Goal: Task Accomplishment & Management: Use online tool/utility

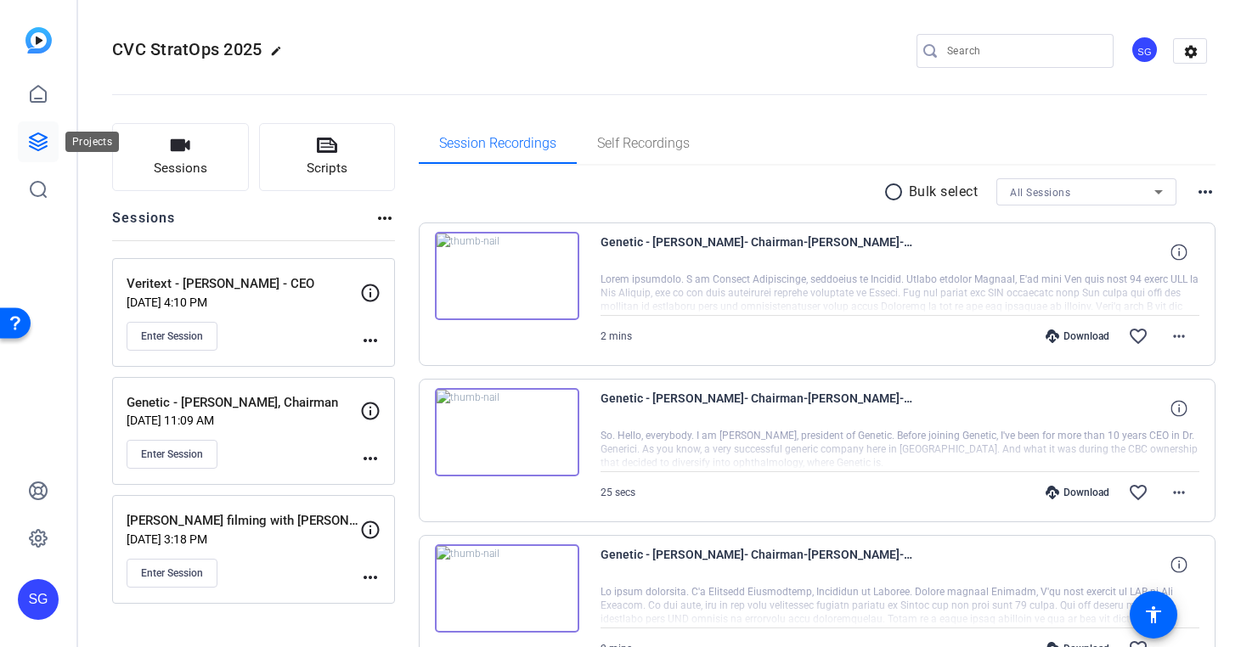
click at [51, 155] on link at bounding box center [38, 141] width 41 height 41
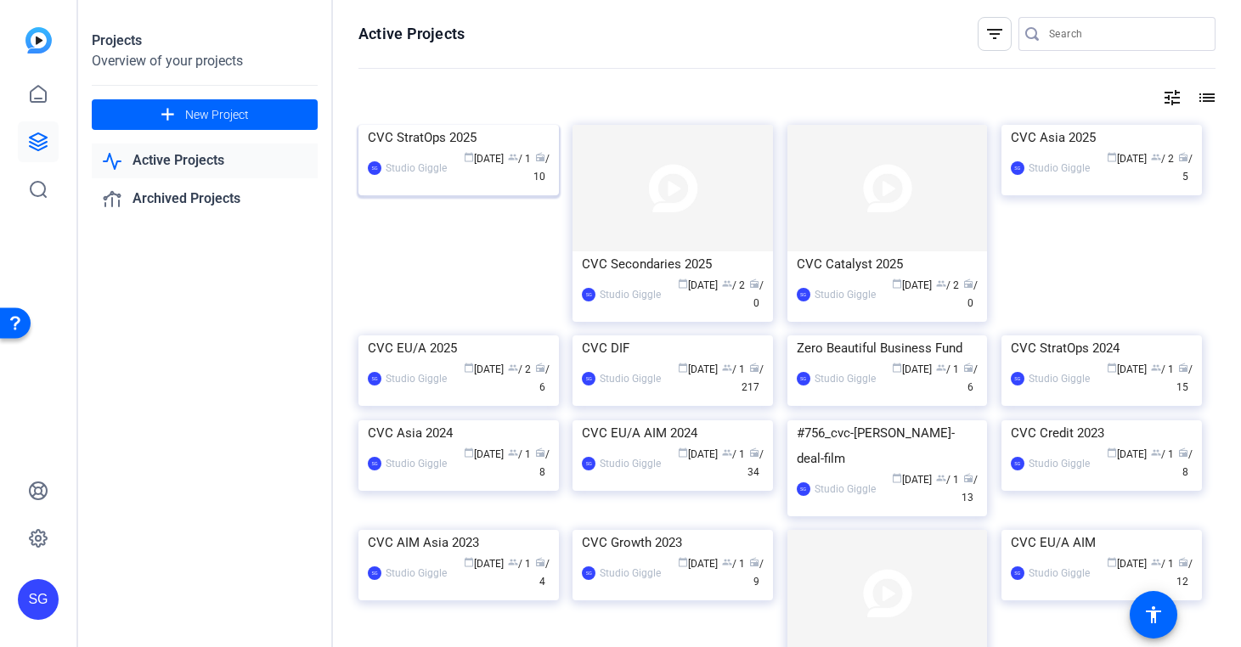
click at [502, 150] on div "CVC StratOps 2025" at bounding box center [459, 137] width 182 height 25
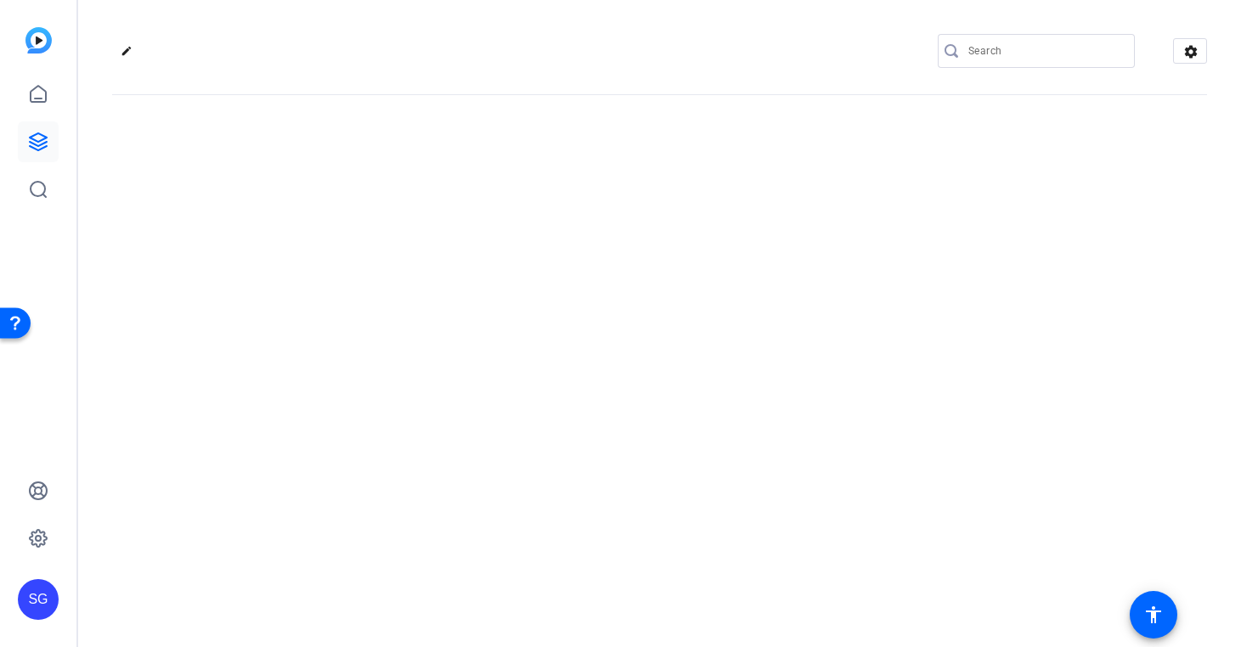
click at [502, 258] on div "edit settings" at bounding box center [659, 323] width 1163 height 647
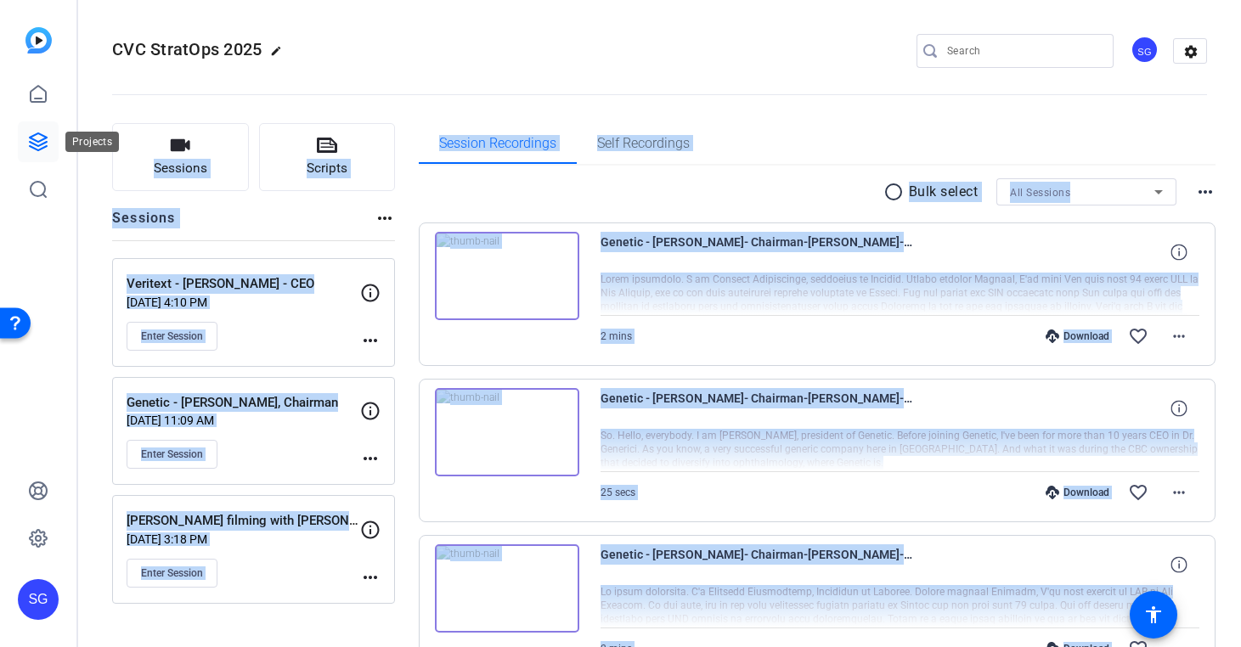
click at [40, 138] on icon at bounding box center [38, 142] width 20 height 20
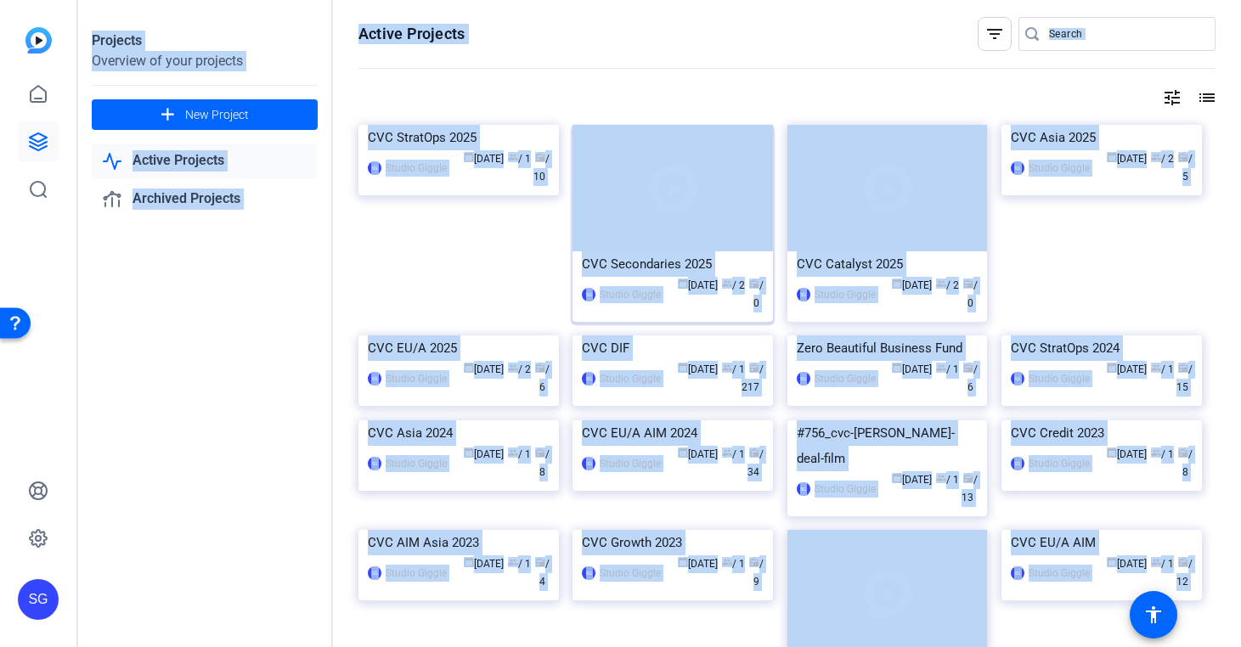
click at [656, 245] on img at bounding box center [673, 188] width 201 height 127
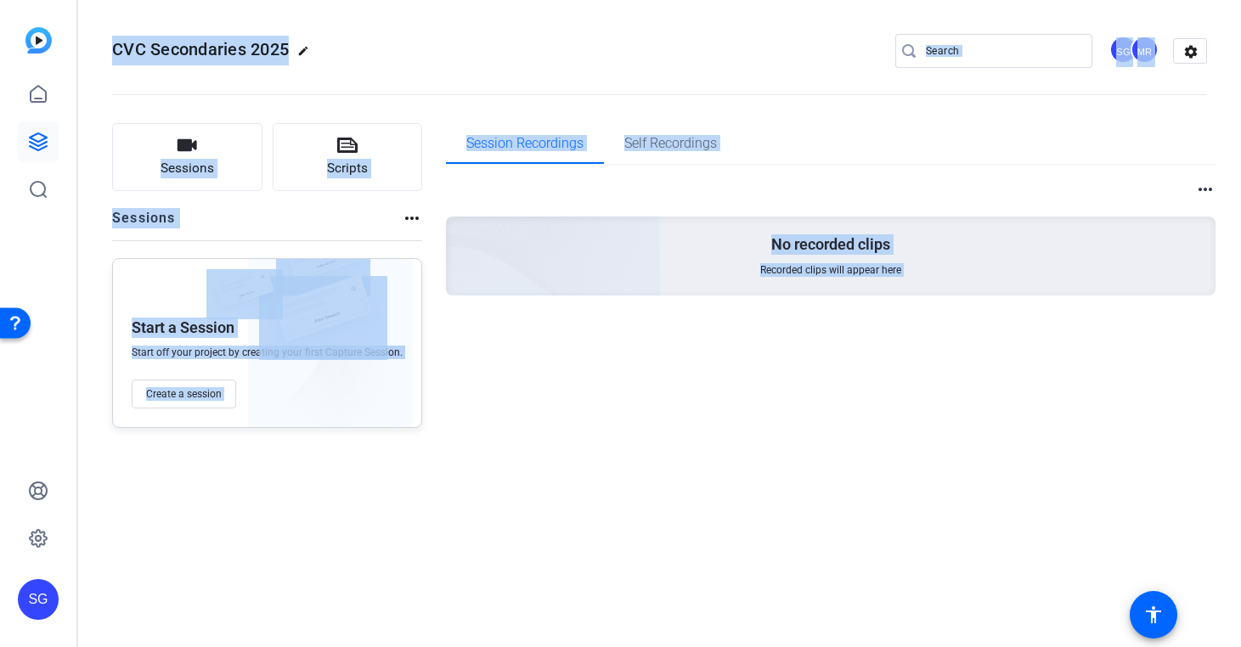
click at [545, 388] on div "Session Recordings Self Recordings more_horiz No recorded clips Recorded clips …" at bounding box center [831, 275] width 771 height 305
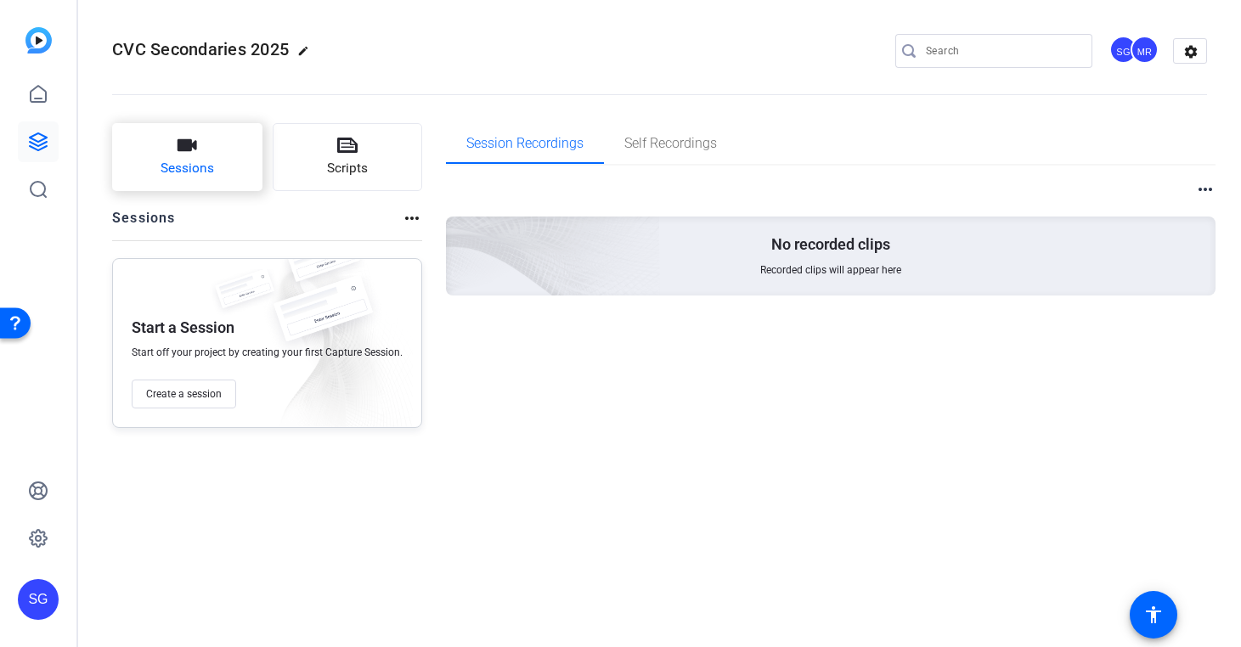
click at [177, 157] on button "Sessions" at bounding box center [187, 157] width 150 height 68
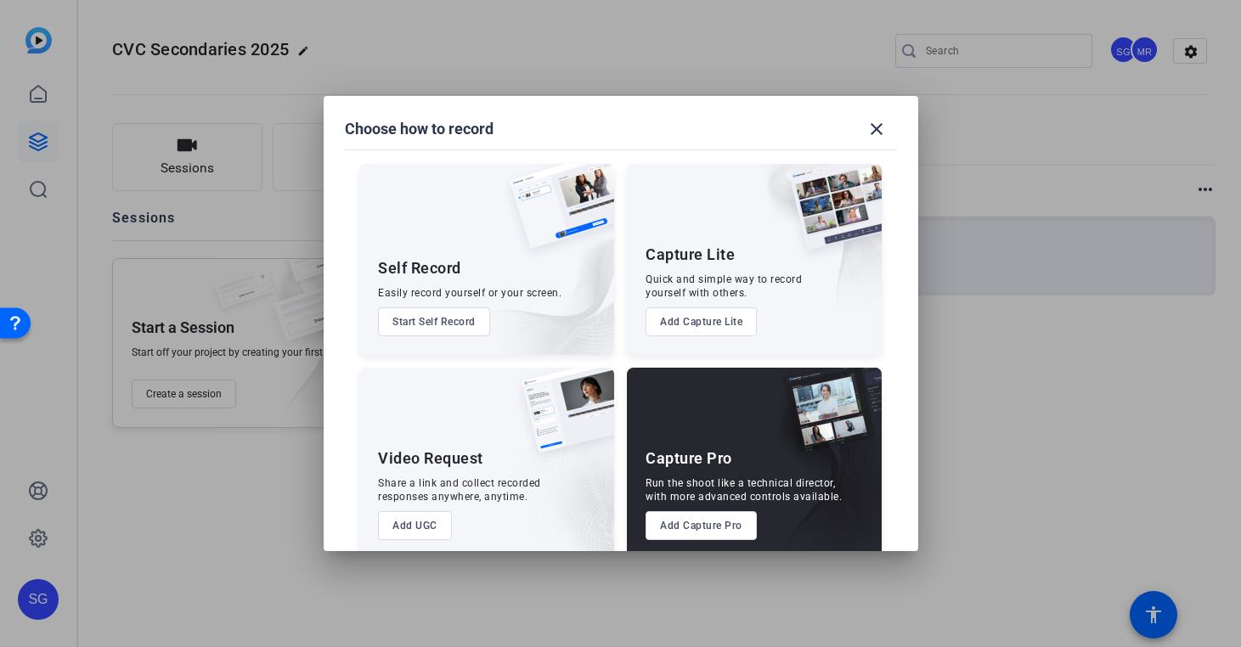
click at [705, 521] on button "Add Capture Pro" at bounding box center [701, 525] width 111 height 29
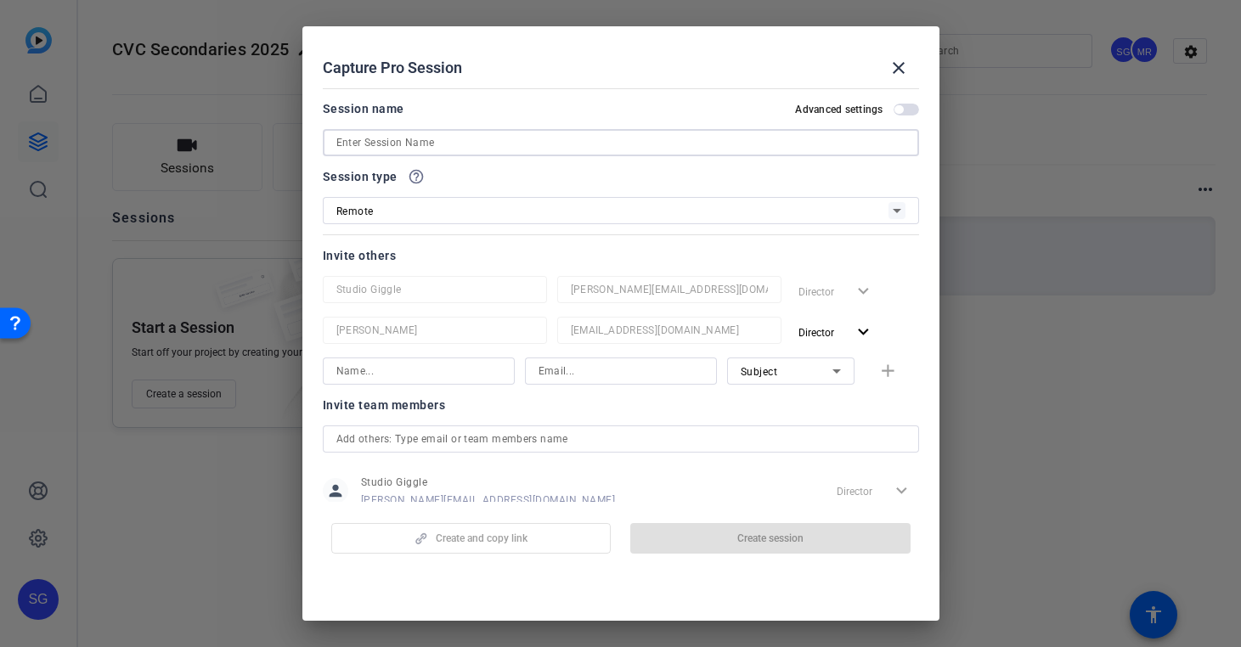
click at [651, 144] on input at bounding box center [620, 143] width 569 height 20
click at [901, 67] on mat-icon "close" at bounding box center [899, 68] width 20 height 20
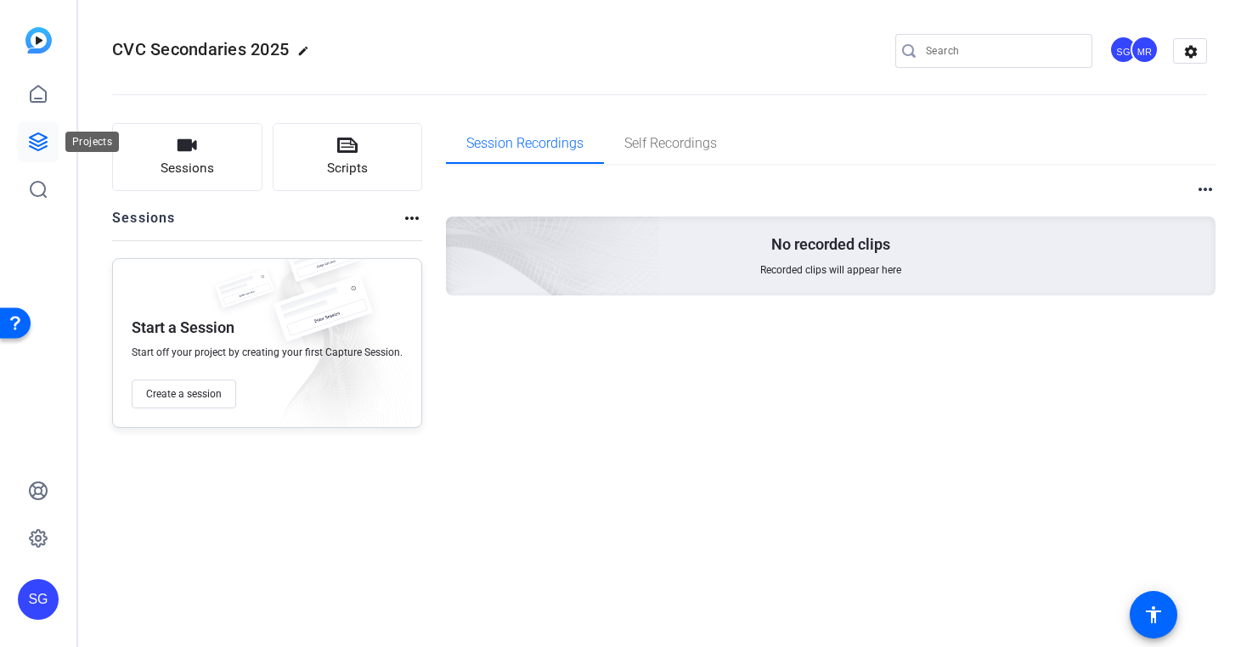
click at [51, 148] on link at bounding box center [38, 141] width 41 height 41
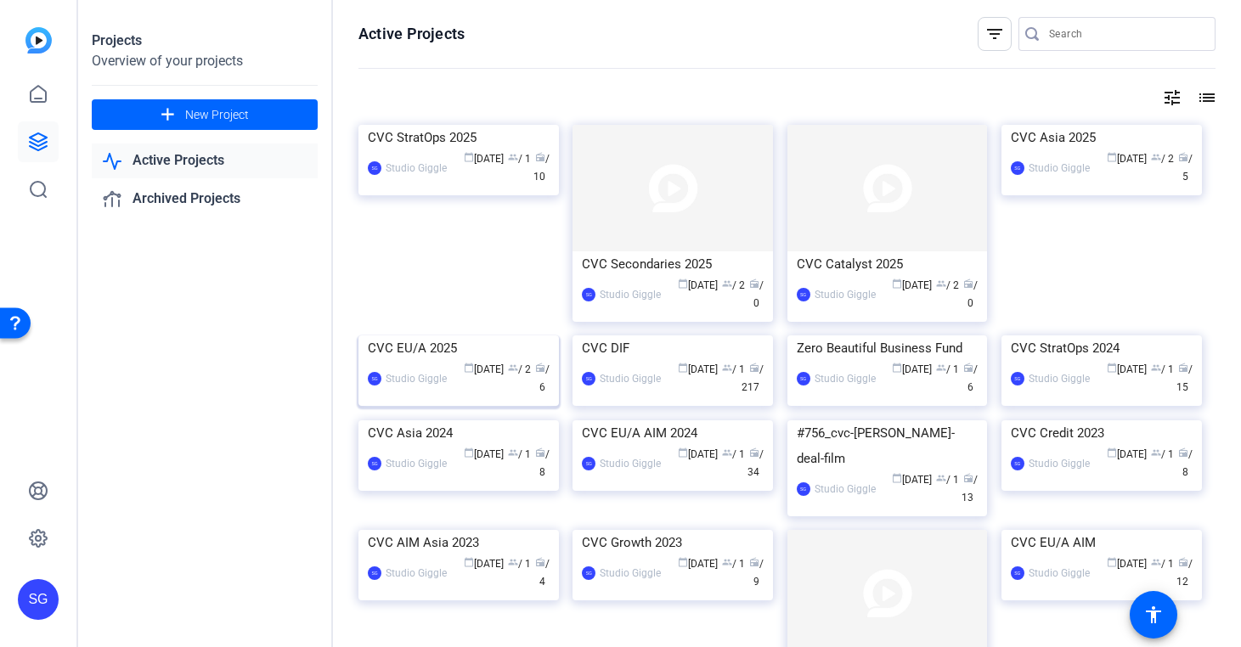
click at [418, 336] on img at bounding box center [459, 336] width 201 height 0
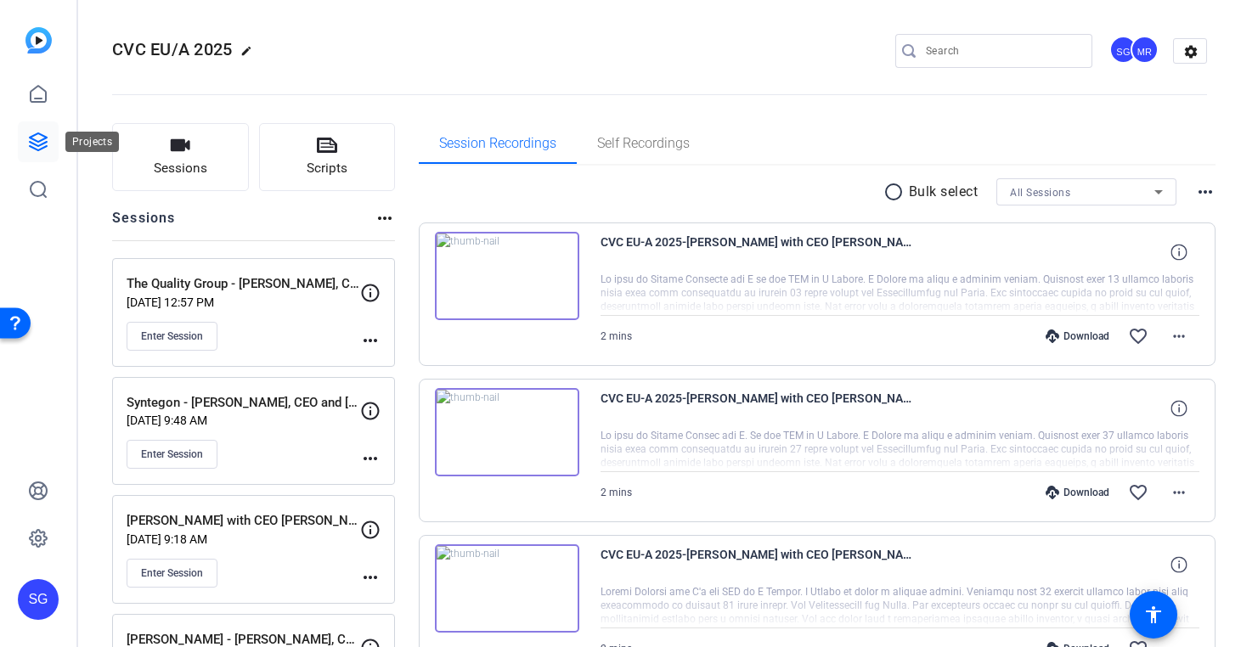
click at [43, 147] on icon at bounding box center [38, 141] width 17 height 17
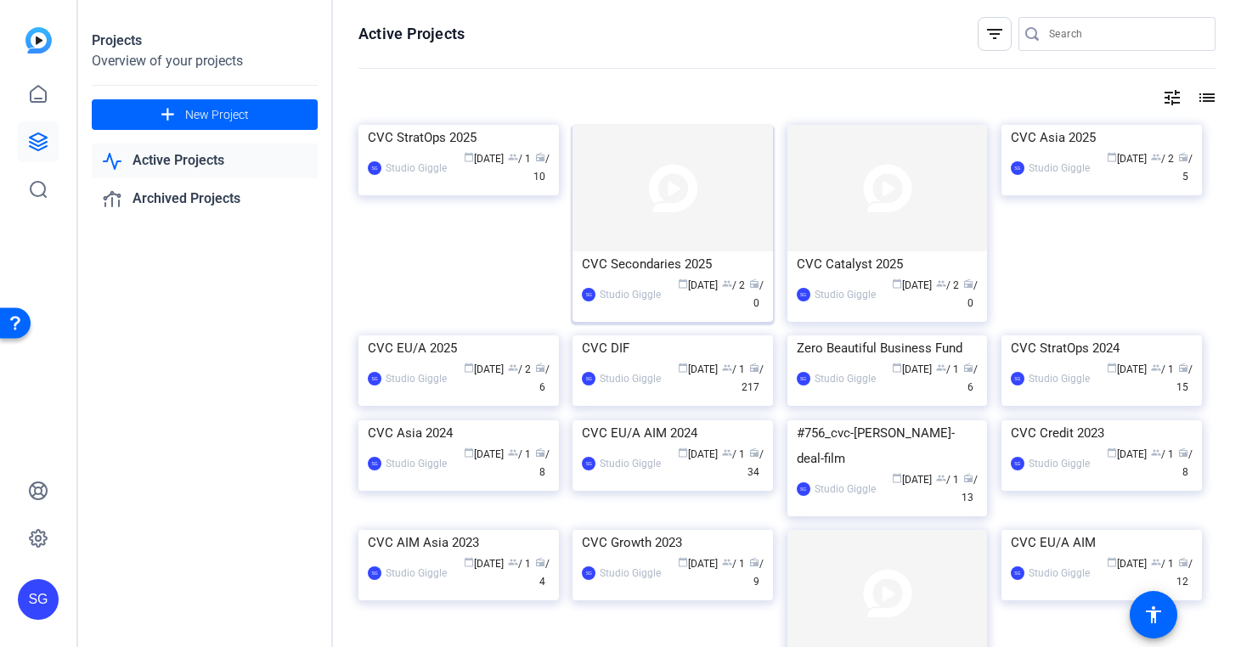
click at [667, 237] on img at bounding box center [673, 188] width 201 height 127
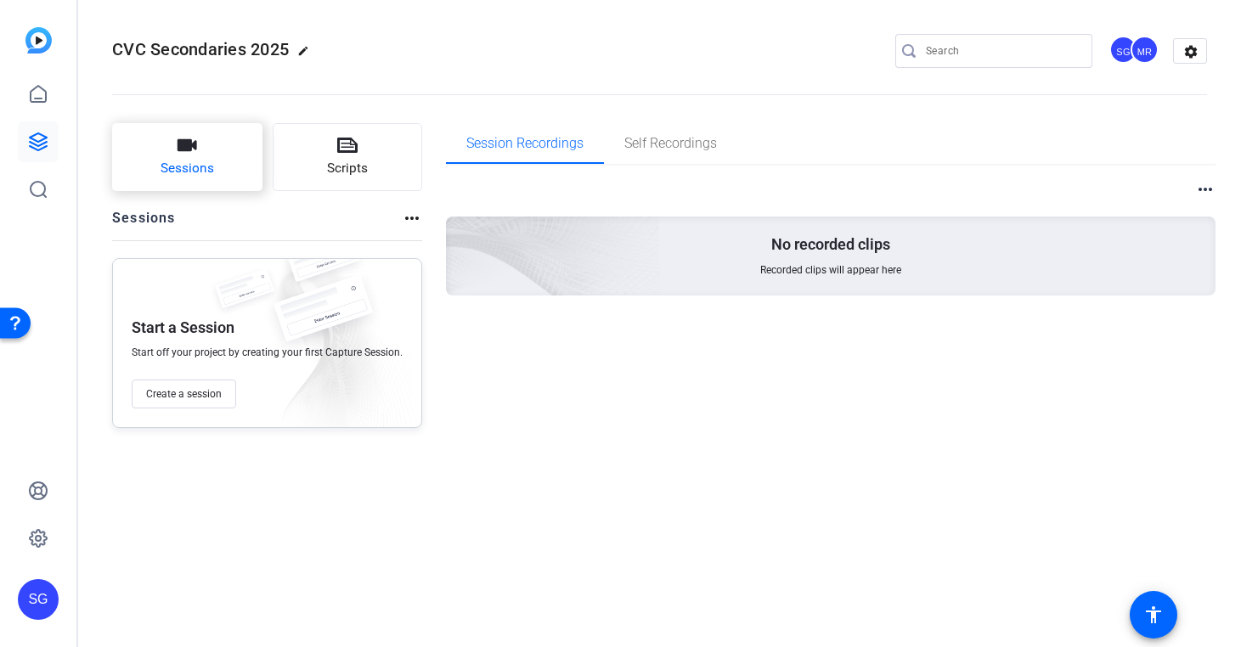
click at [236, 172] on button "Sessions" at bounding box center [187, 157] width 150 height 68
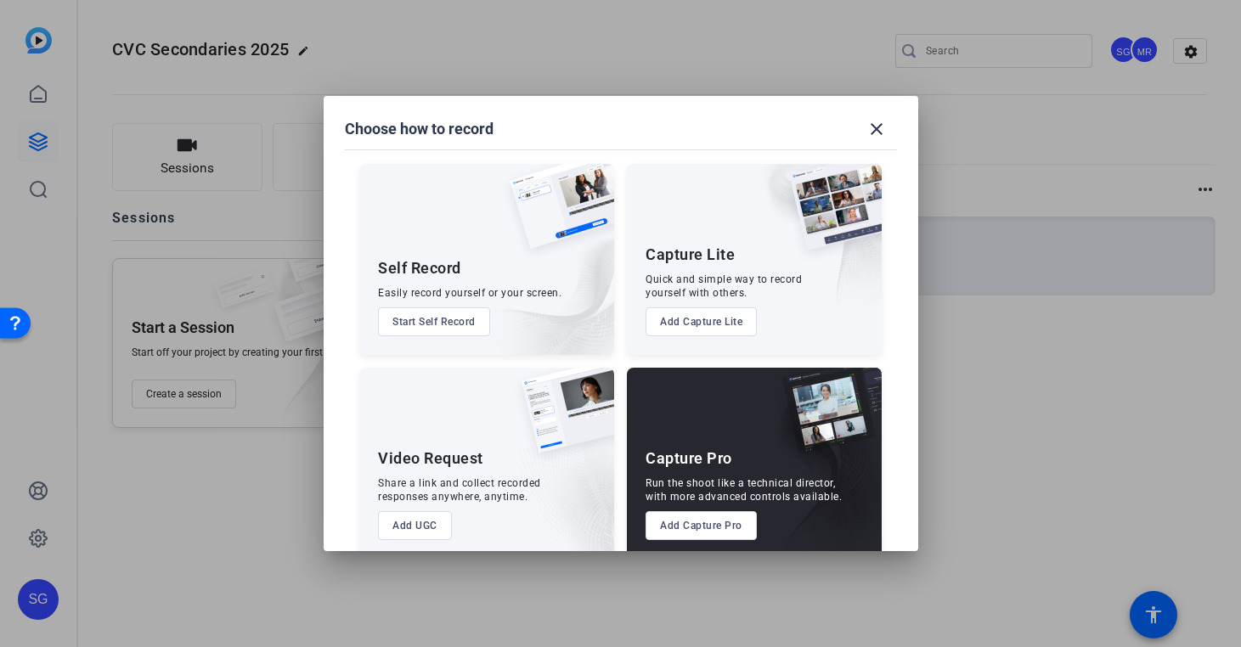
click at [719, 527] on button "Add Capture Pro" at bounding box center [701, 525] width 111 height 29
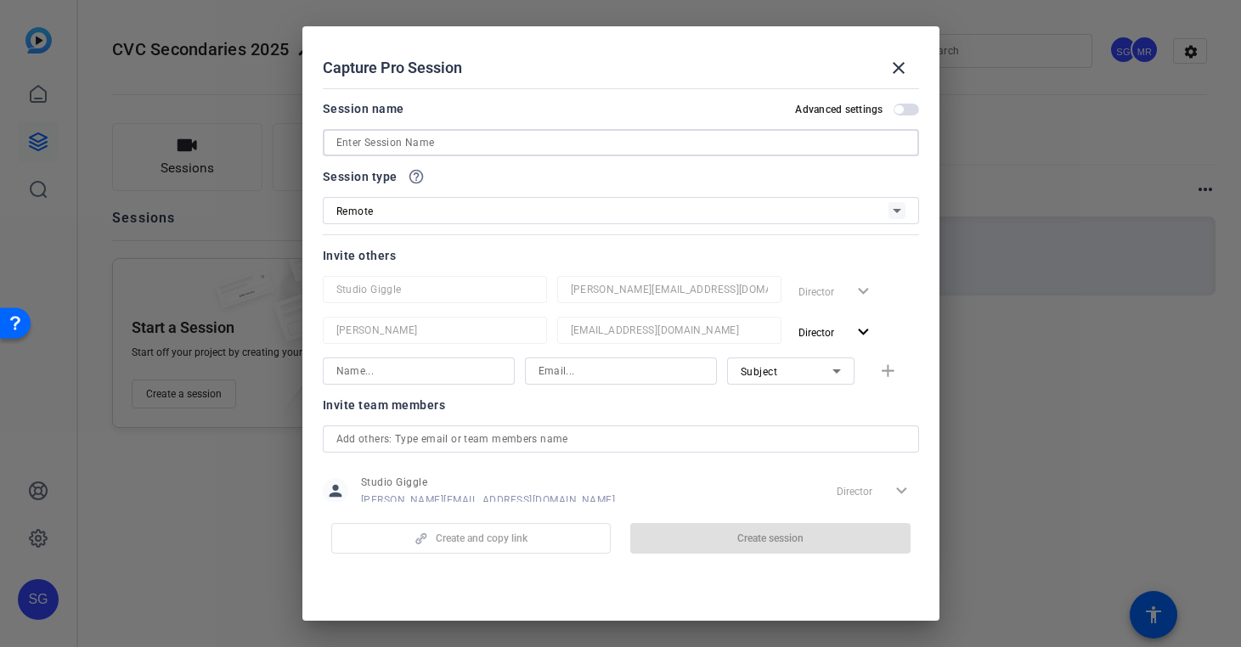
click at [783, 146] on input at bounding box center [620, 143] width 569 height 20
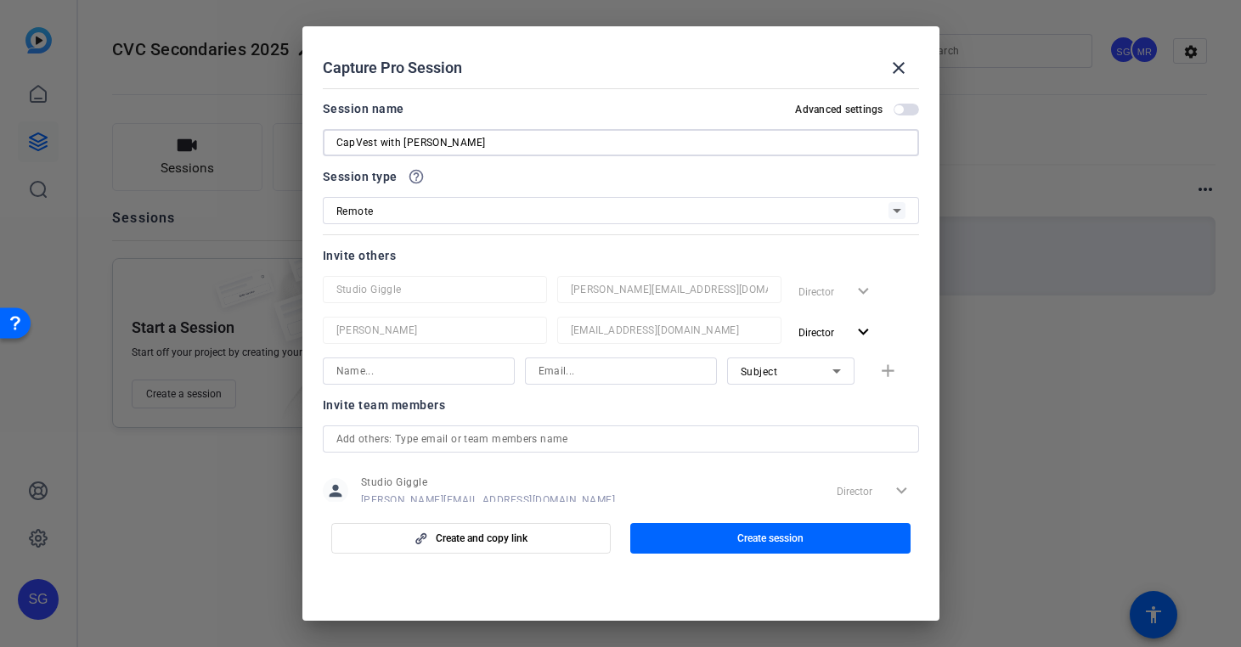
type input "CapVest with [PERSON_NAME]"
click at [788, 548] on span "button" at bounding box center [770, 538] width 280 height 41
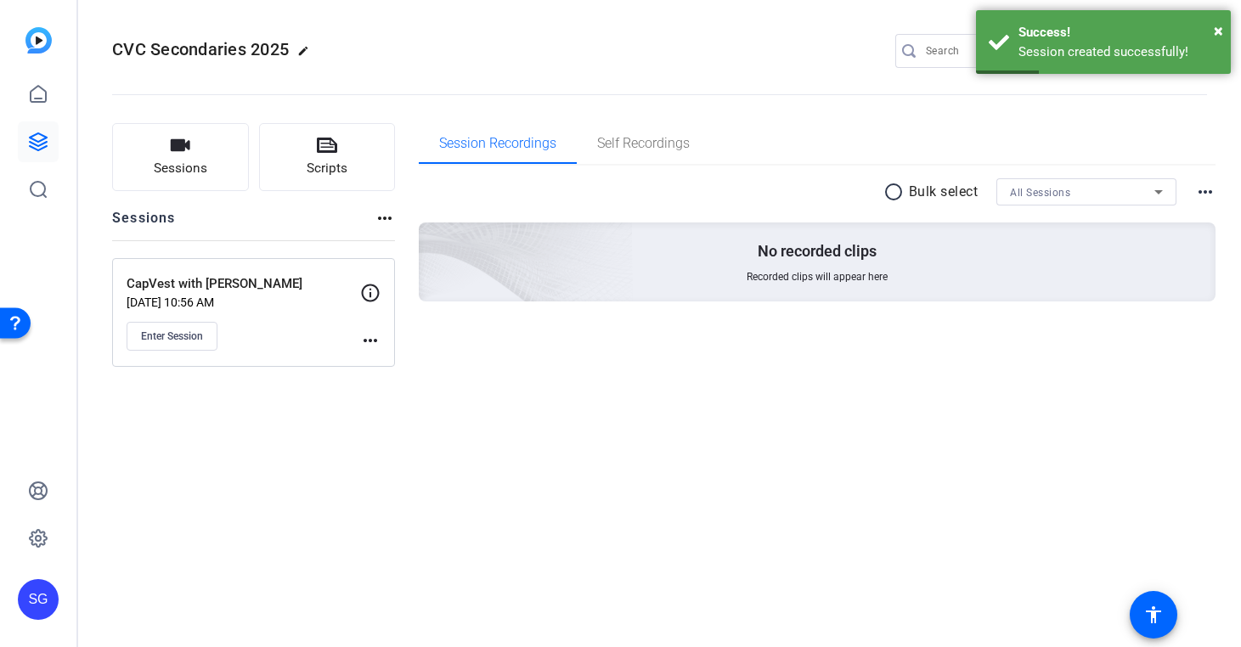
click at [363, 341] on mat-icon "more_horiz" at bounding box center [370, 340] width 20 height 20
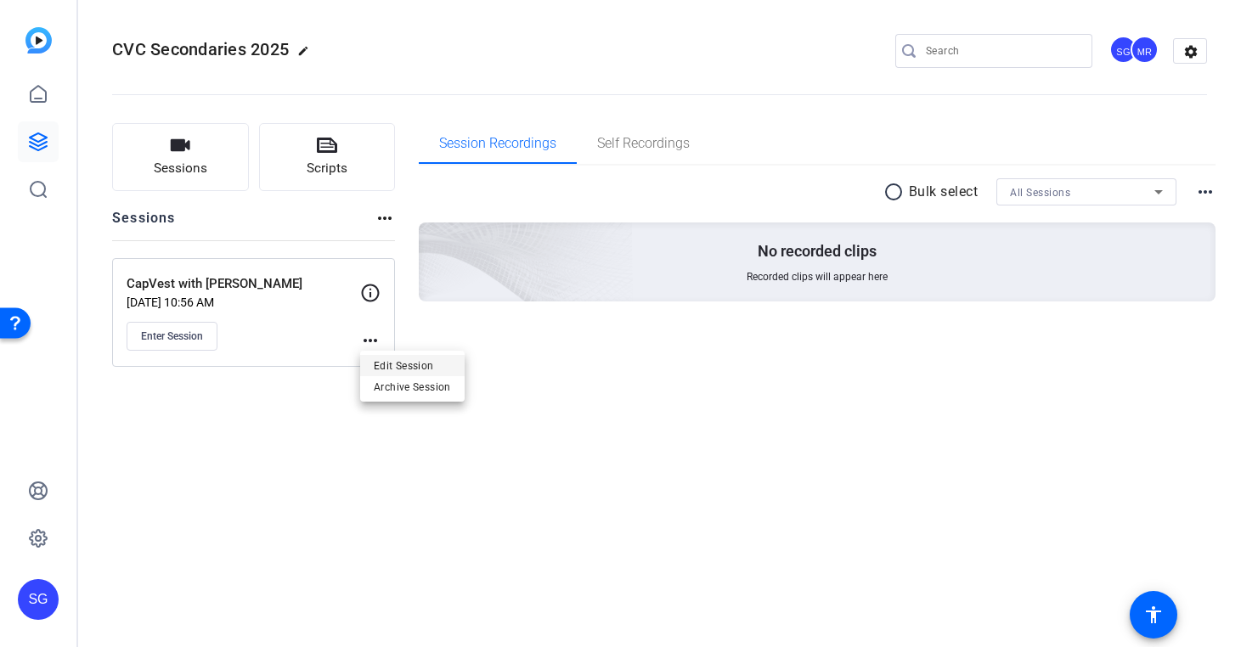
click at [381, 368] on span "Edit Session" at bounding box center [412, 365] width 77 height 20
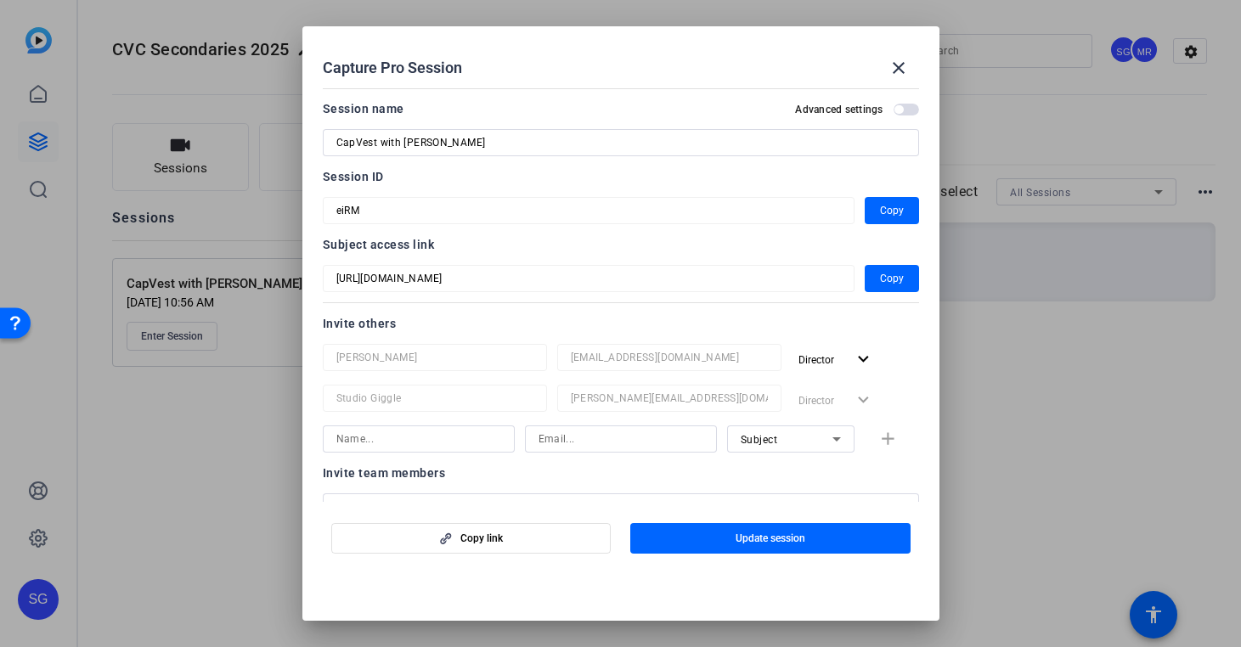
click at [304, 211] on mat-dialog-content "Session name Advanced settings CapVest with [PERSON_NAME] Session ID eiRM Copy …" at bounding box center [620, 292] width 637 height 421
click at [745, 536] on span "Update session" at bounding box center [771, 539] width 70 height 14
